Goal: Task Accomplishment & Management: Use online tool/utility

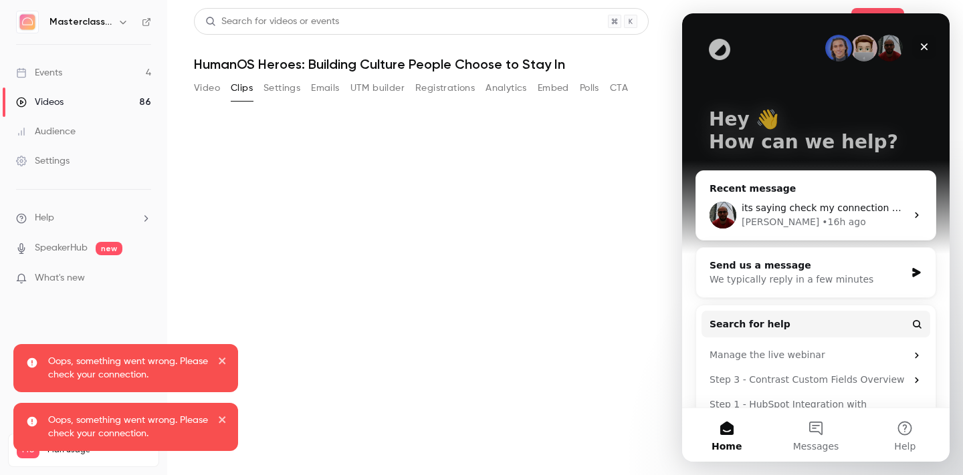
scroll to position [47, 0]
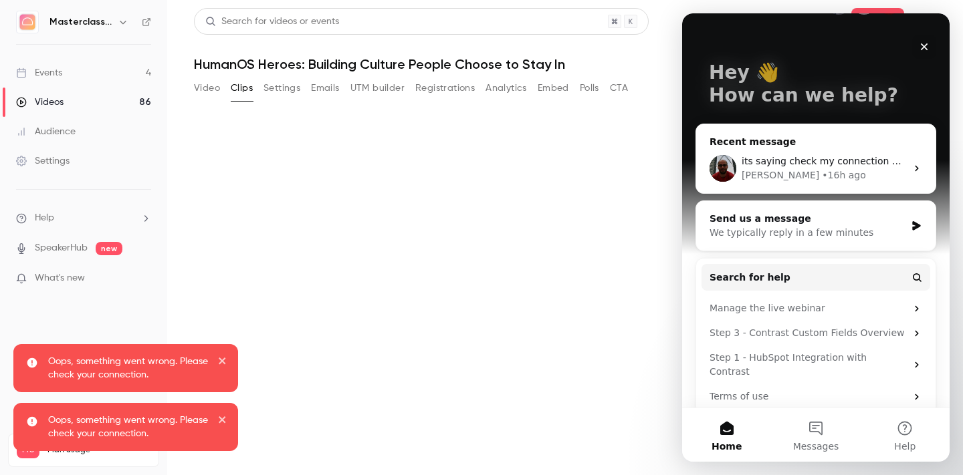
click at [884, 153] on div "its saying check my connection but i have full [PERSON_NAME] • 16h ago" at bounding box center [815, 168] width 239 height 49
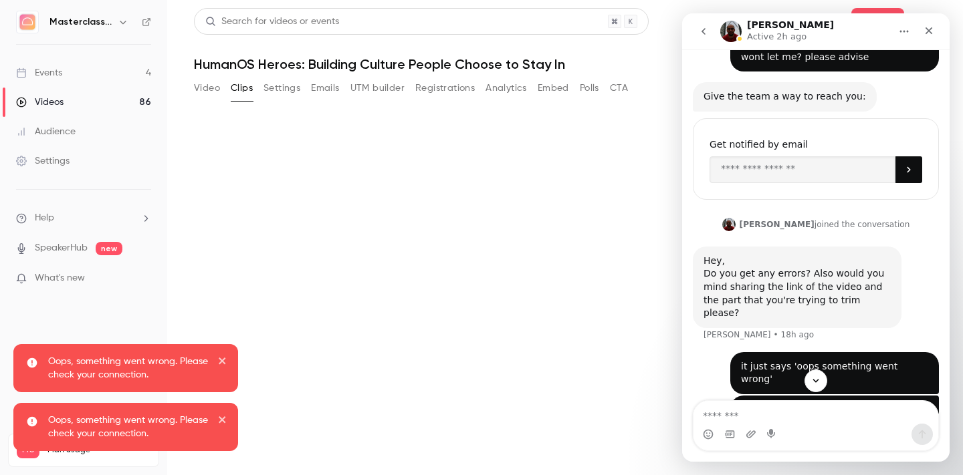
scroll to position [86, 0]
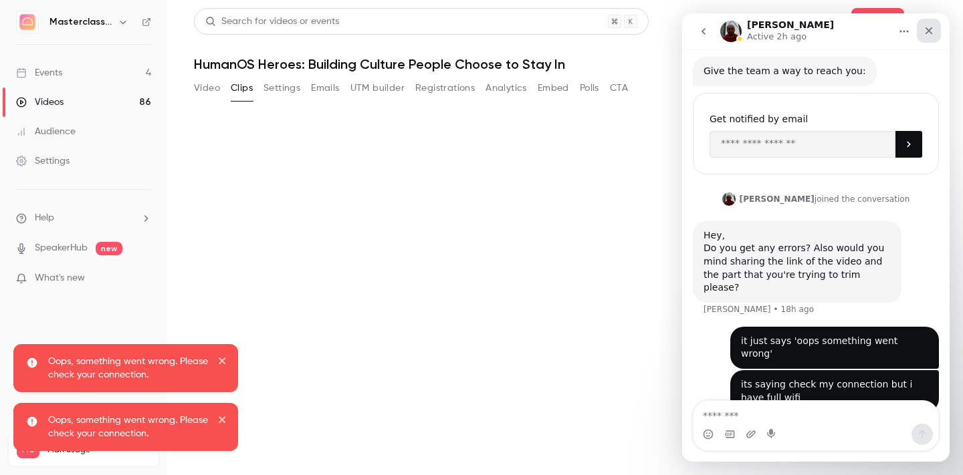
click at [924, 31] on icon "Close" at bounding box center [928, 30] width 11 height 11
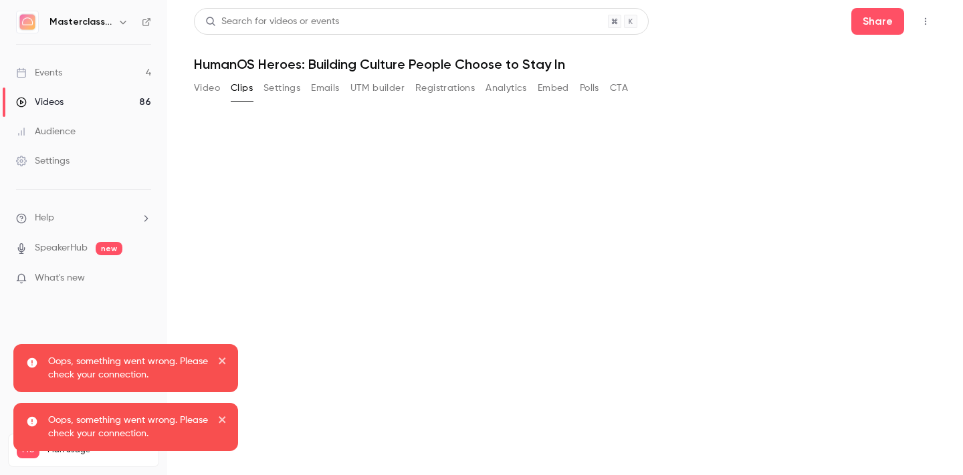
click at [53, 98] on div "Videos" at bounding box center [39, 102] width 47 height 13
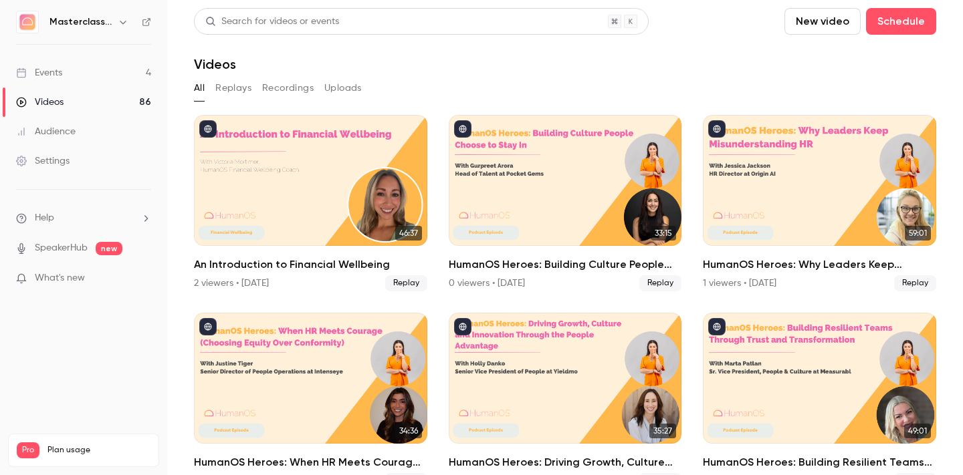
click at [47, 76] on div "Events" at bounding box center [39, 72] width 46 height 13
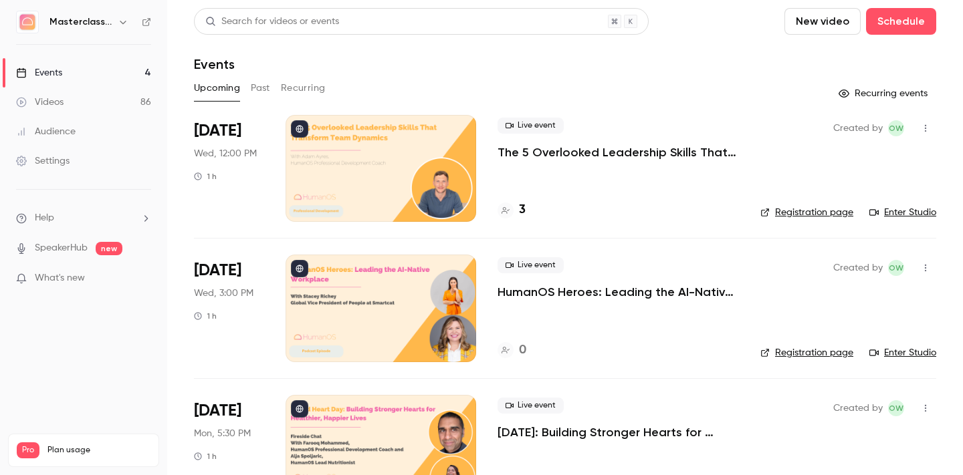
click at [265, 84] on button "Past" at bounding box center [260, 88] width 19 height 21
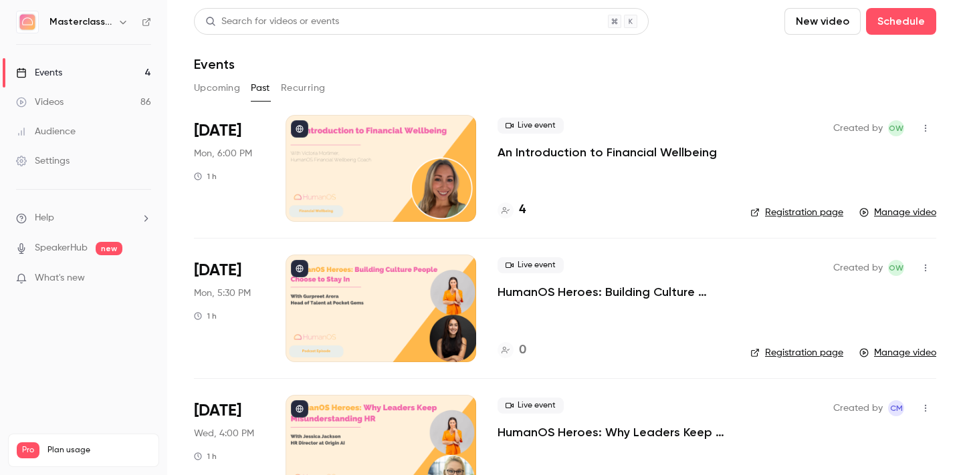
click at [613, 295] on p "HumanOS Heroes: Building Culture People Choose to Stay In" at bounding box center [612, 292] width 231 height 16
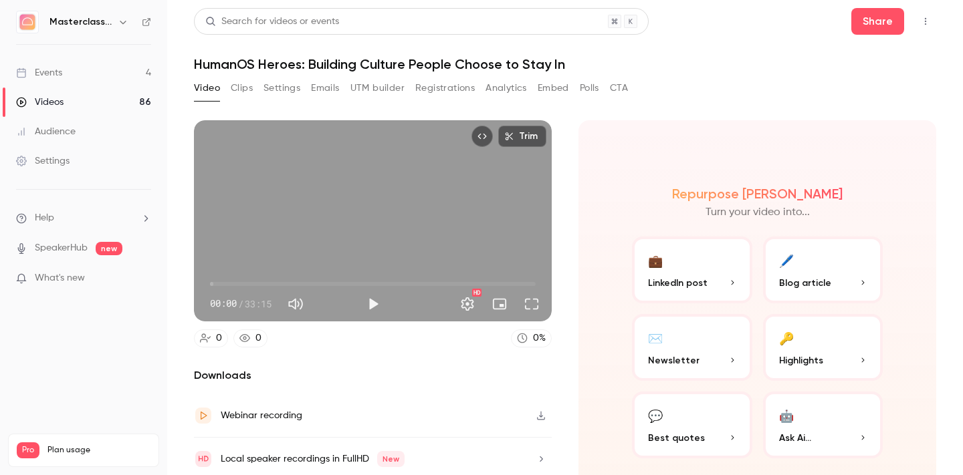
click at [525, 139] on button "Trim" at bounding box center [522, 136] width 48 height 21
